Goal: Task Accomplishment & Management: Use online tool/utility

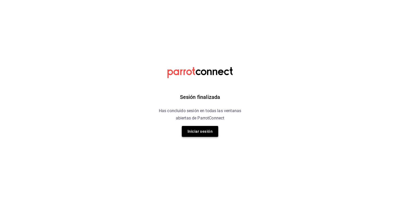
click at [213, 130] on button "Iniciar sesión" at bounding box center [200, 131] width 36 height 11
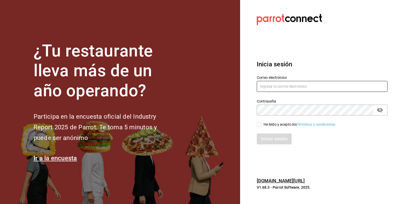
type input "grupofranquicias@juriquilla.com"
click at [258, 124] on input "He leído y acepto los Términos y condiciones." at bounding box center [259, 124] width 5 height 5
checkbox input "true"
click at [265, 134] on button "Iniciar sesión" at bounding box center [274, 139] width 35 height 11
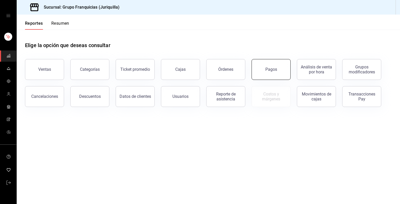
drag, startPoint x: 270, startPoint y: 71, endPoint x: 258, endPoint y: 71, distance: 11.2
click at [258, 71] on button "Pagos" at bounding box center [270, 69] width 39 height 21
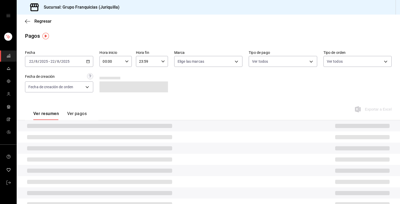
click at [76, 59] on div "[DATE] [DATE] - [DATE] [DATE]" at bounding box center [59, 61] width 68 height 11
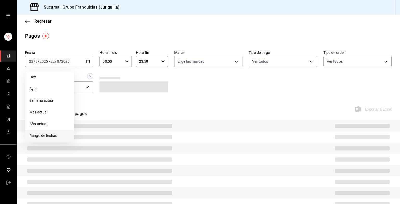
click at [55, 132] on li "Rango de fechas" at bounding box center [49, 136] width 49 height 12
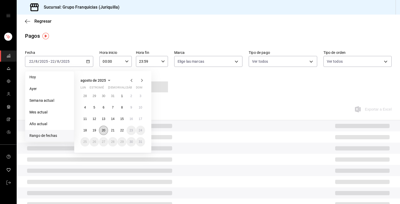
click at [102, 130] on abbr "20" at bounding box center [103, 131] width 3 height 4
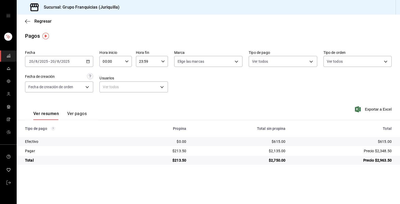
click at [77, 116] on button "Ver pagos" at bounding box center [77, 115] width 20 height 9
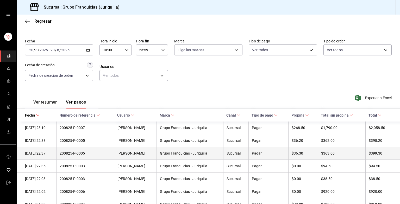
scroll to position [54, 0]
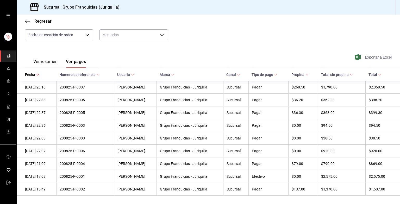
click at [366, 56] on font "Exportar a Excel" at bounding box center [378, 57] width 27 height 4
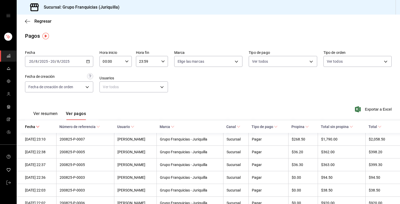
click at [83, 63] on div "[DATE] [DATE] - [DATE] [DATE]" at bounding box center [59, 61] width 68 height 11
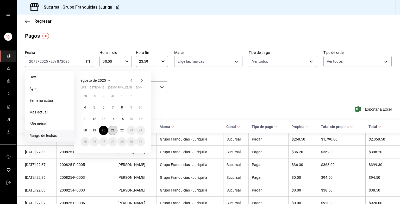
click at [110, 131] on button "21" at bounding box center [112, 130] width 9 height 9
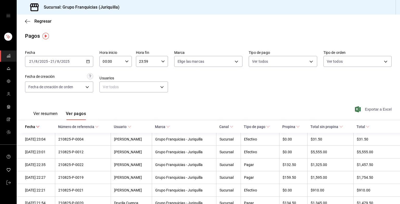
click at [376, 106] on span "Exportar a Excel" at bounding box center [374, 109] width 36 height 6
click at [376, 106] on div "Exportar a Excel" at bounding box center [354, 109] width 73 height 21
